Goal: Information Seeking & Learning: Learn about a topic

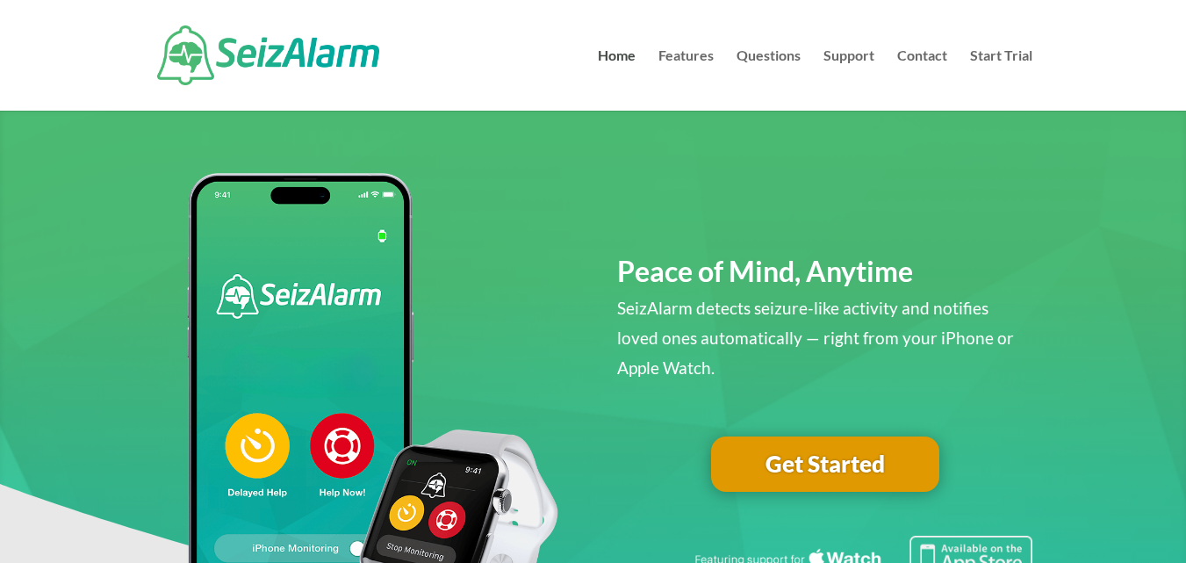
click at [563, 134] on span at bounding box center [593, 451] width 1186 height 749
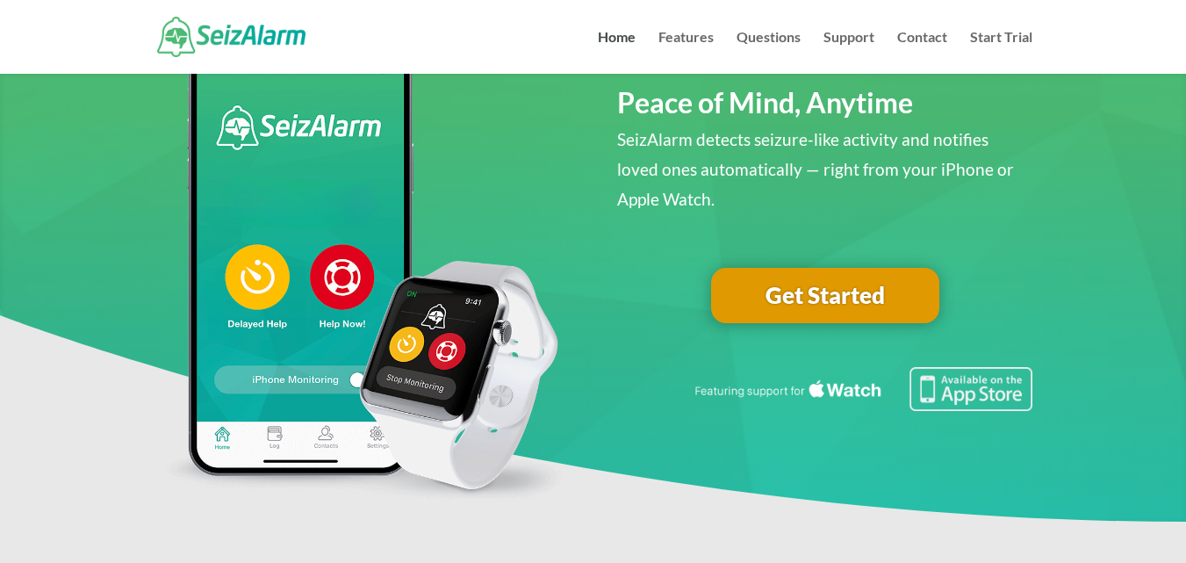
scroll to position [140, 0]
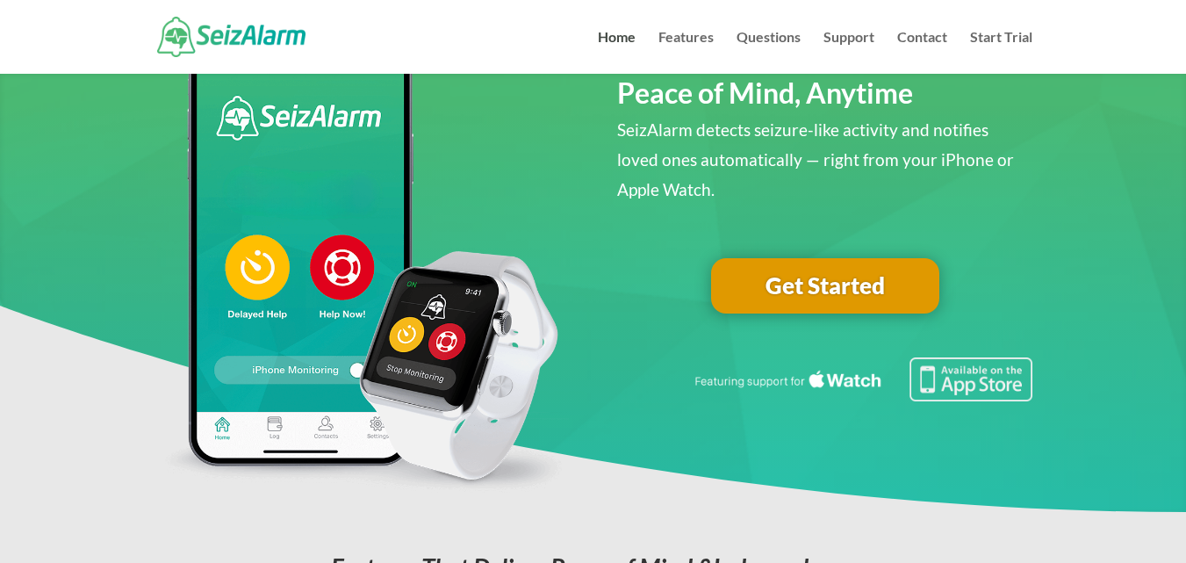
click at [807, 284] on link "Get Started" at bounding box center [825, 286] width 228 height 56
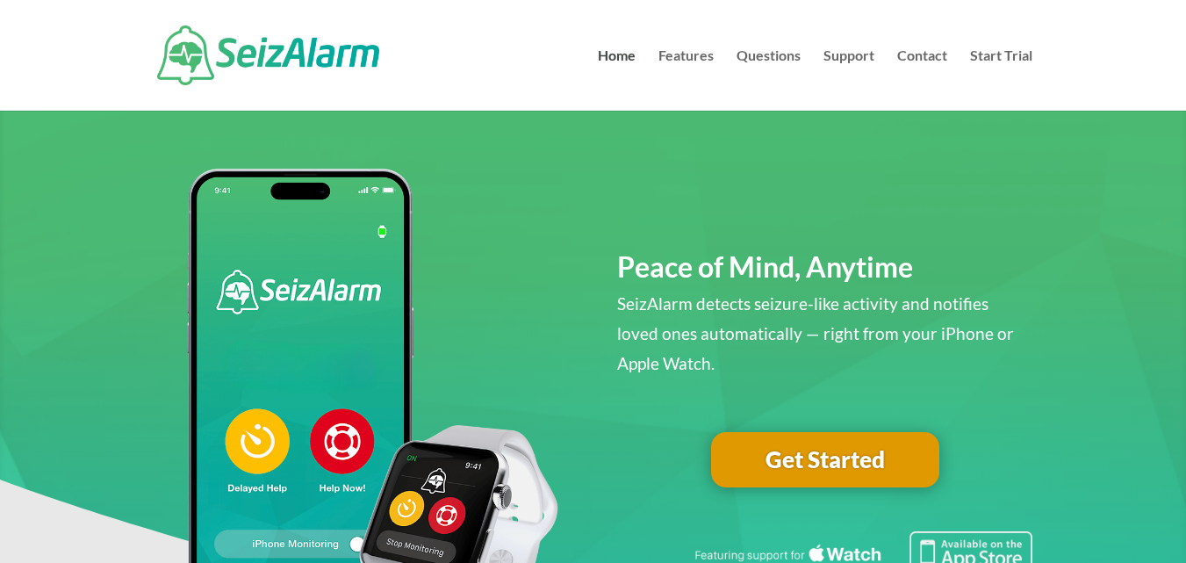
scroll to position [0, 0]
